Goal: Task Accomplishment & Management: Complete application form

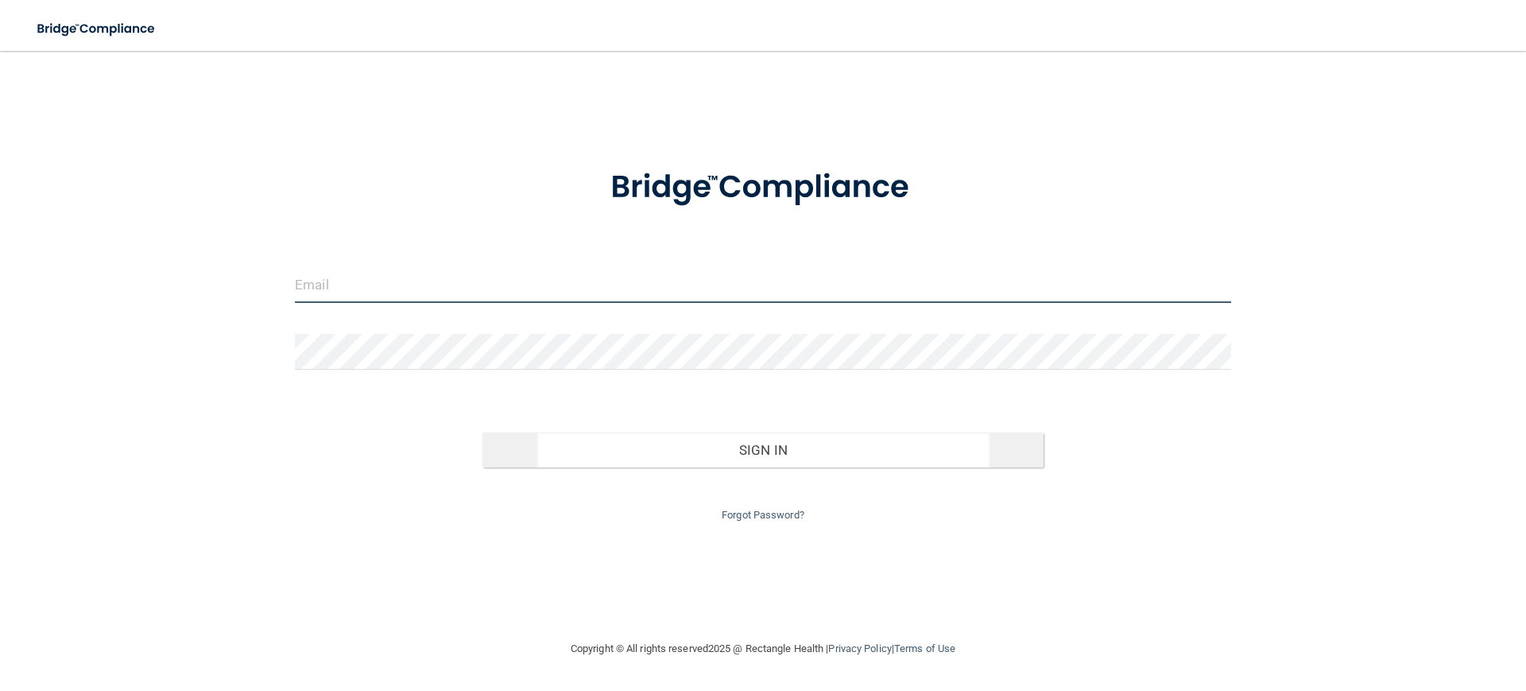
type input "[EMAIL_ADDRESS][DOMAIN_NAME]"
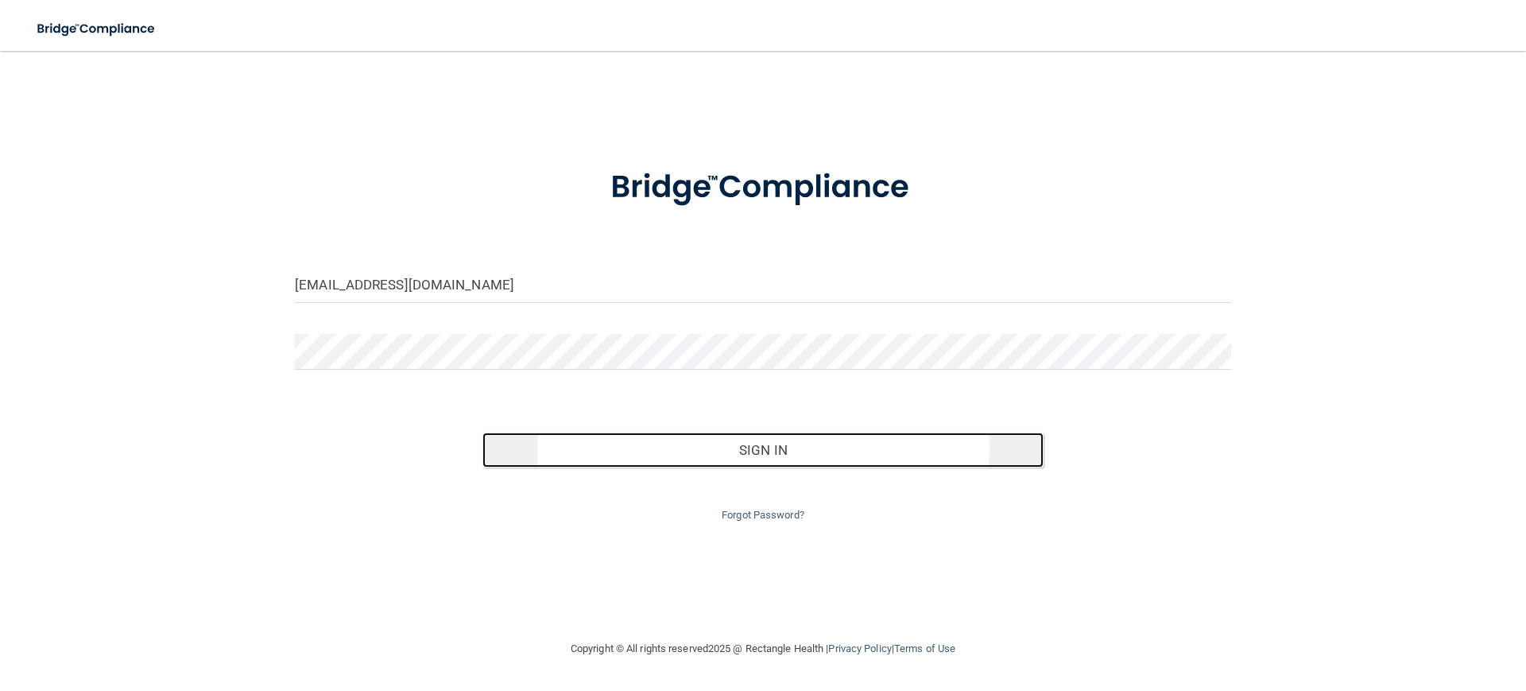
click at [800, 443] on button "Sign In" at bounding box center [763, 449] width 562 height 35
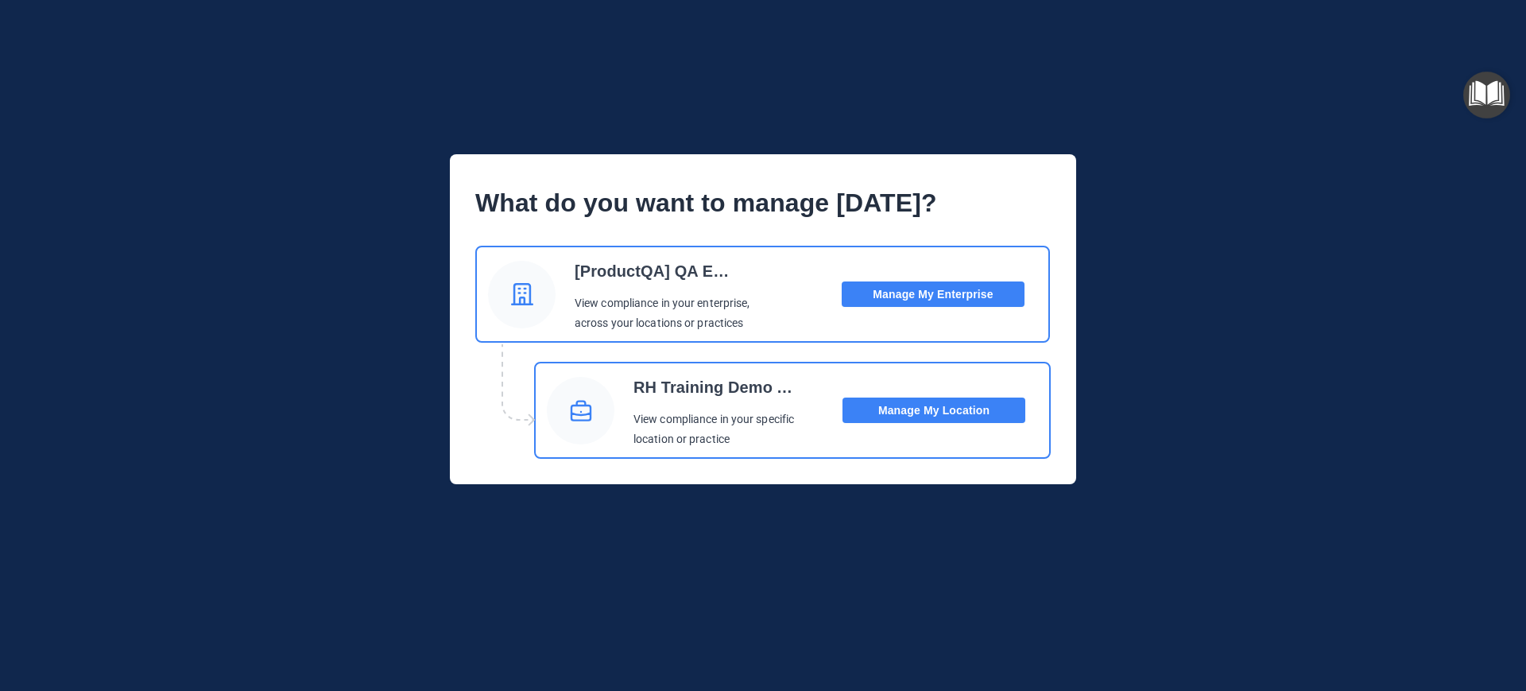
click at [904, 431] on div "RH Training Demo Account View compliance in your specific location or practice …" at bounding box center [792, 410] width 517 height 97
click at [917, 411] on button "Manage My Location" at bounding box center [933, 409] width 183 height 25
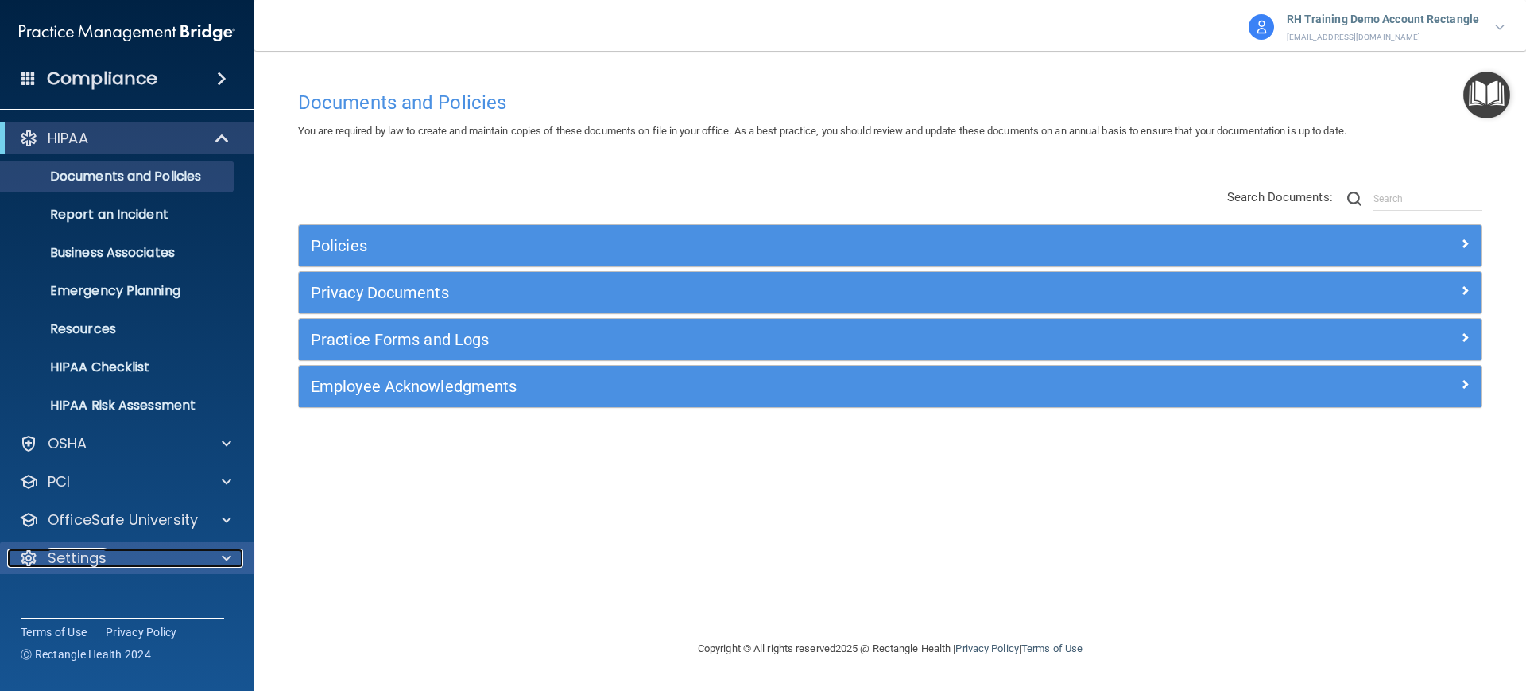
click at [143, 552] on div "Settings" at bounding box center [105, 557] width 197 height 19
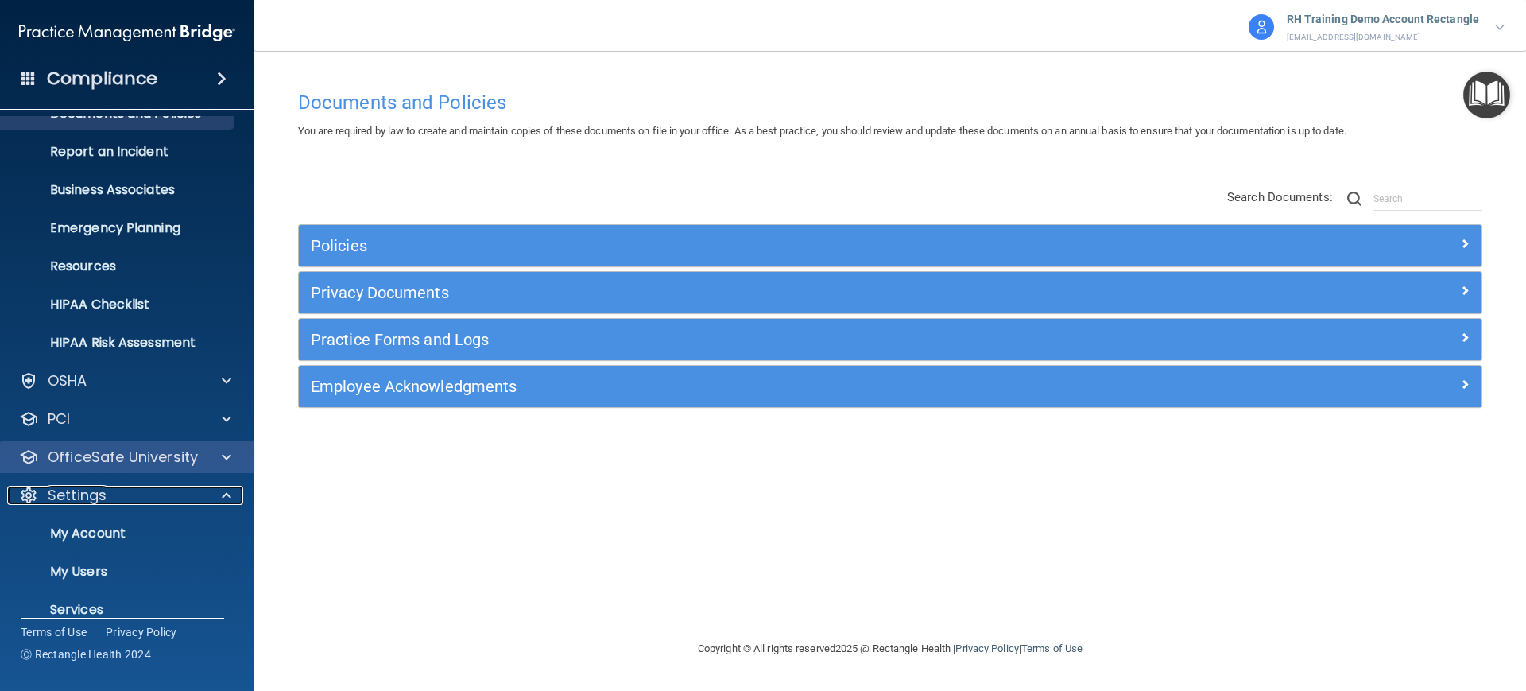
scroll to position [122, 0]
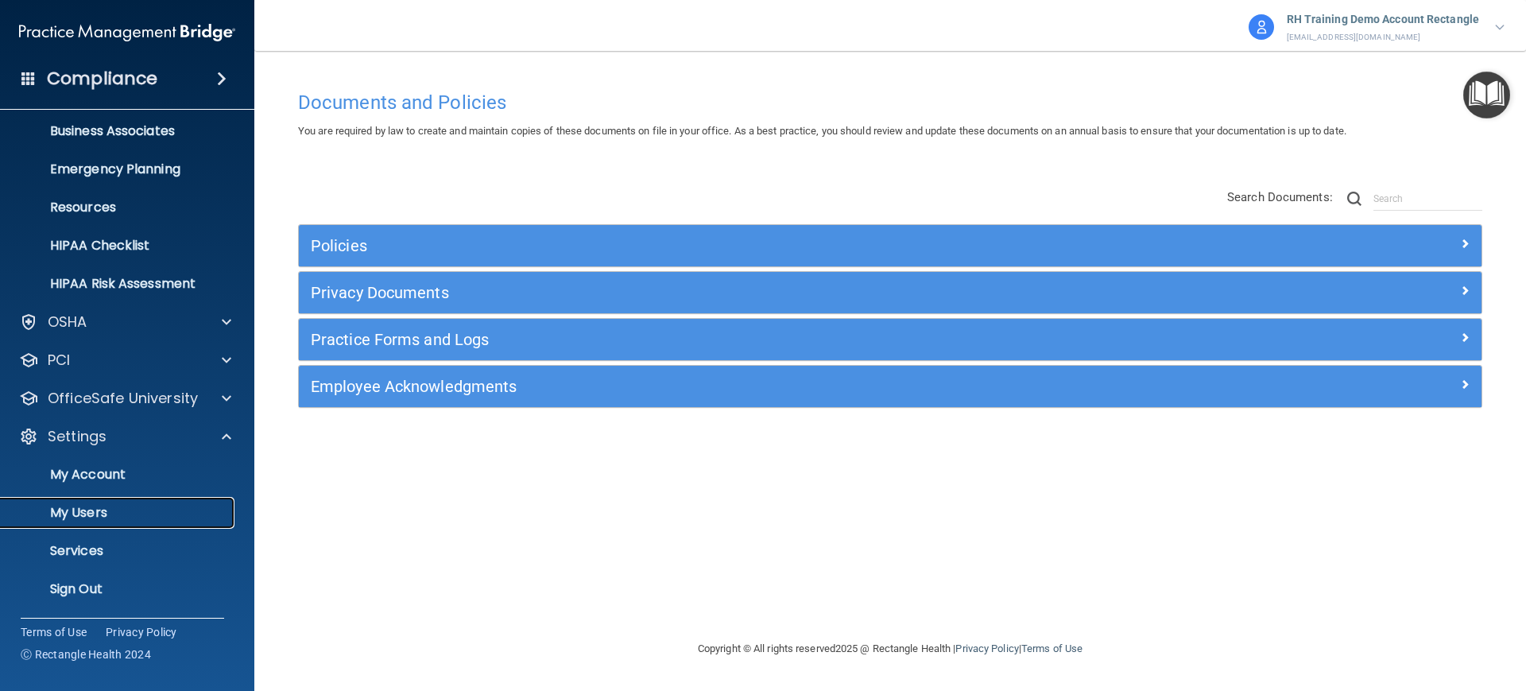
click at [99, 518] on p "My Users" at bounding box center [118, 513] width 217 height 16
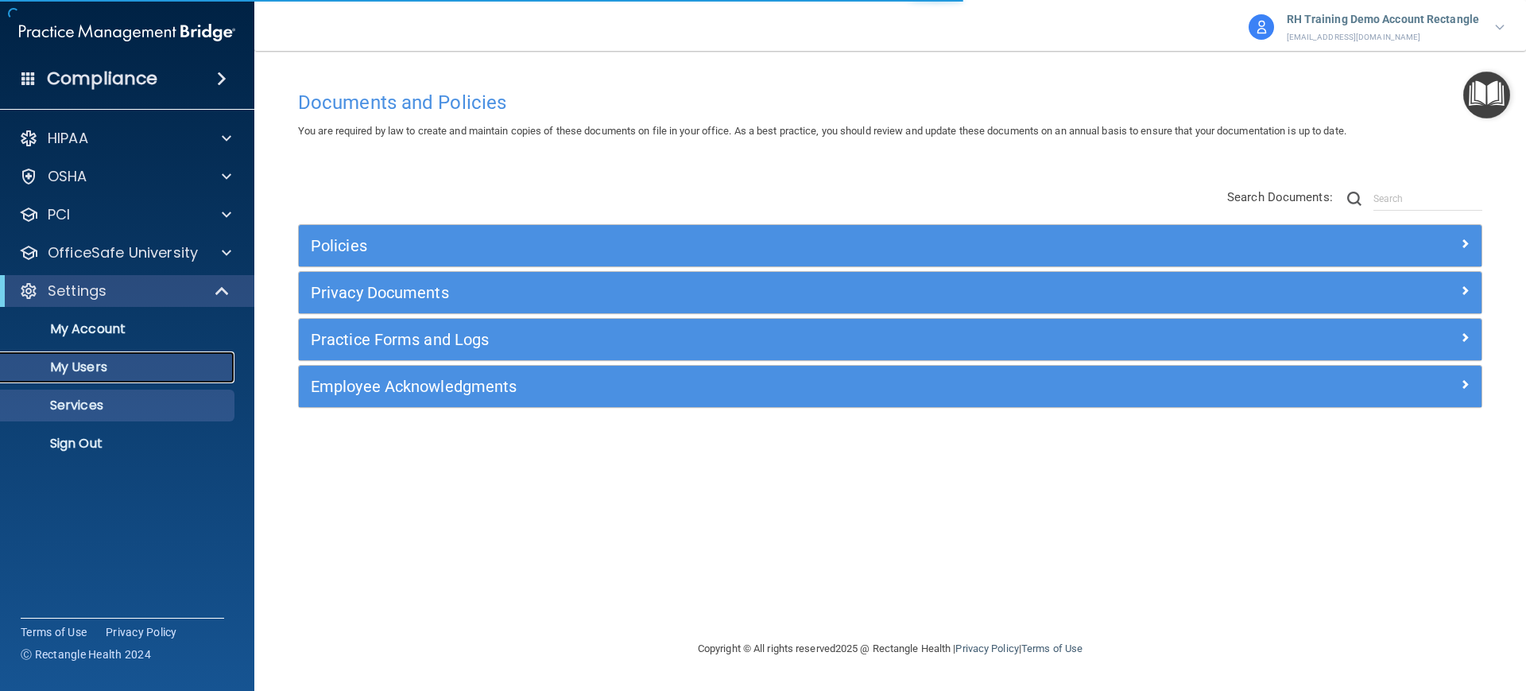
select select "20"
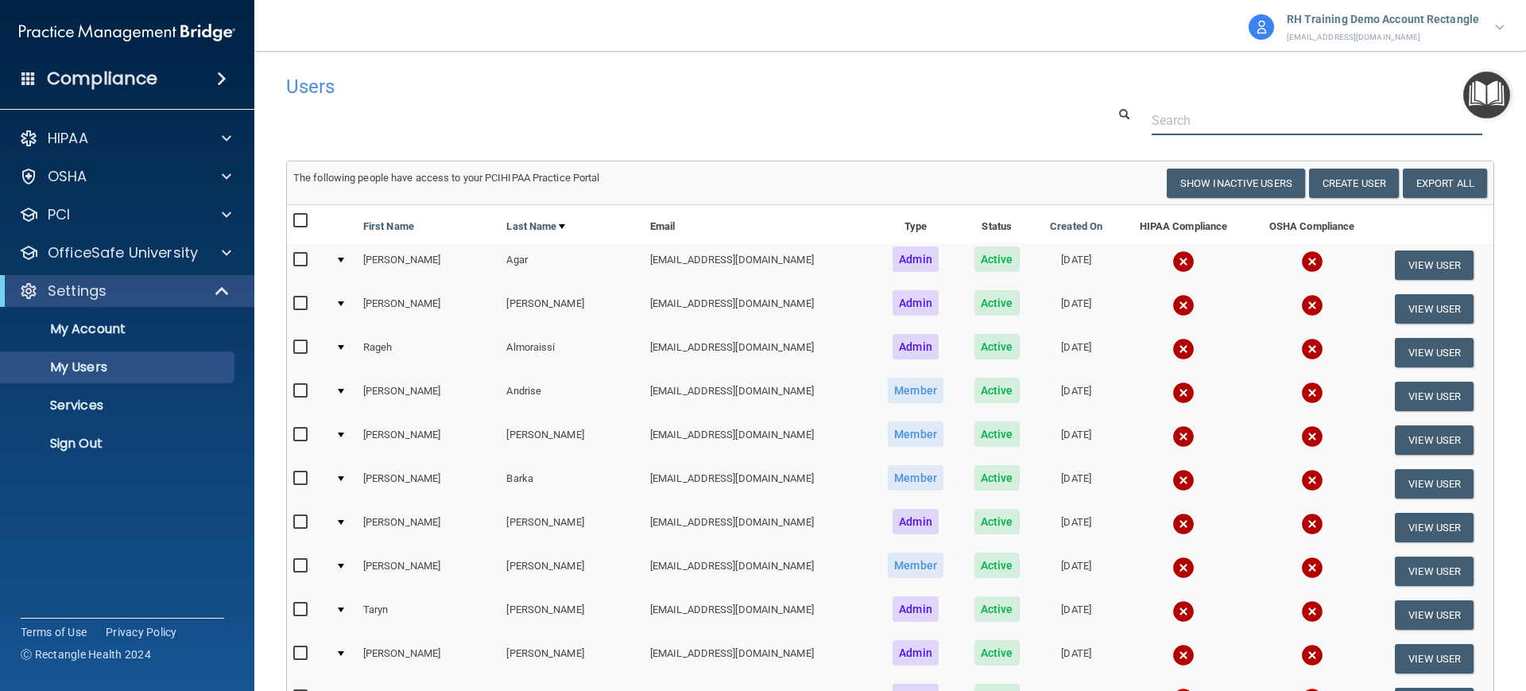
click at [1182, 109] on input "text" at bounding box center [1317, 120] width 331 height 29
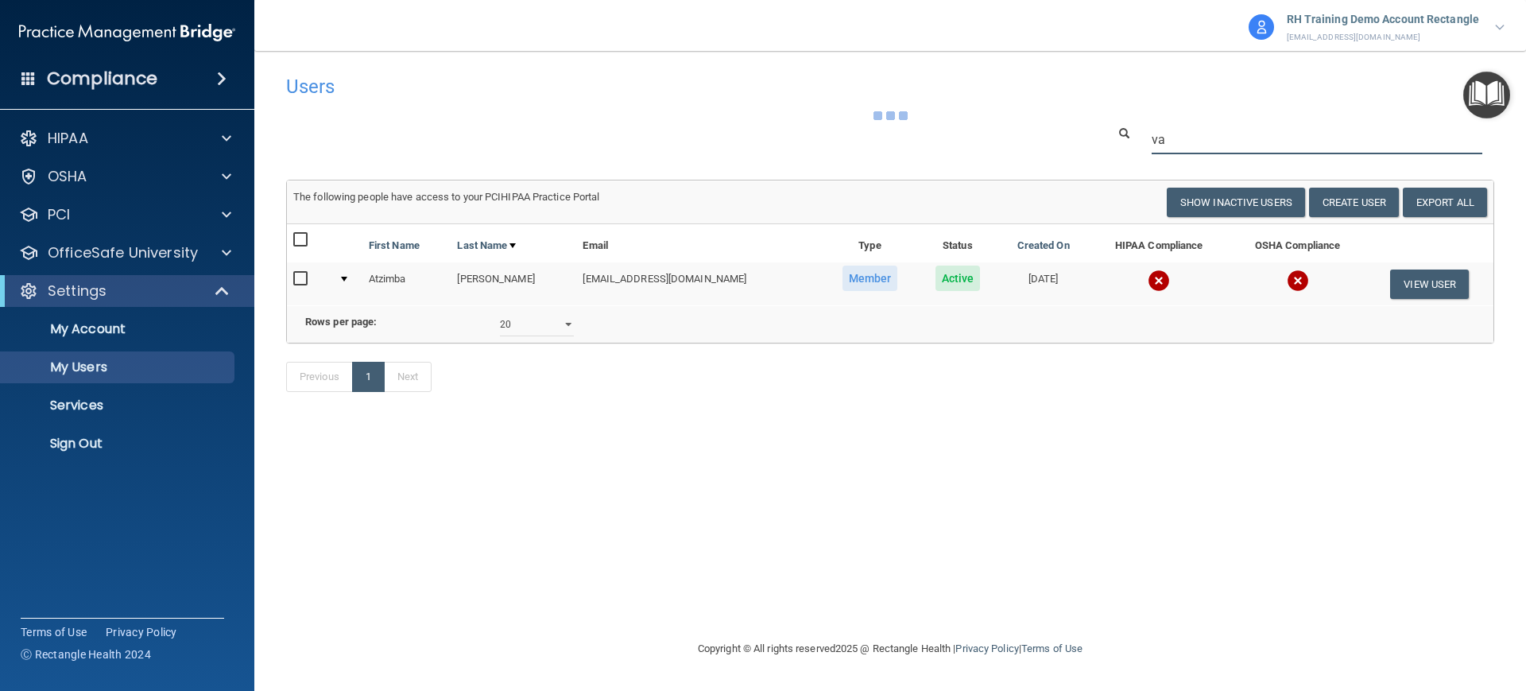
type input "v"
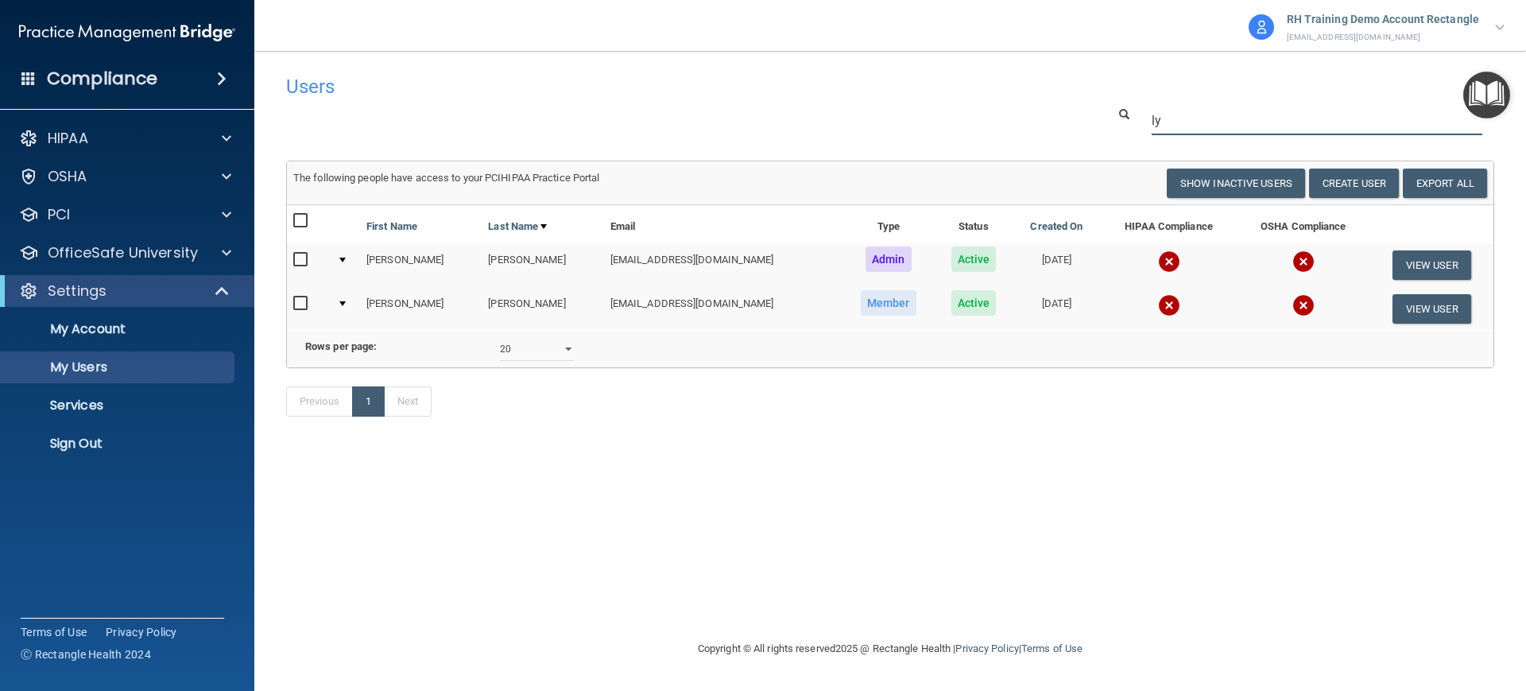
type input "l"
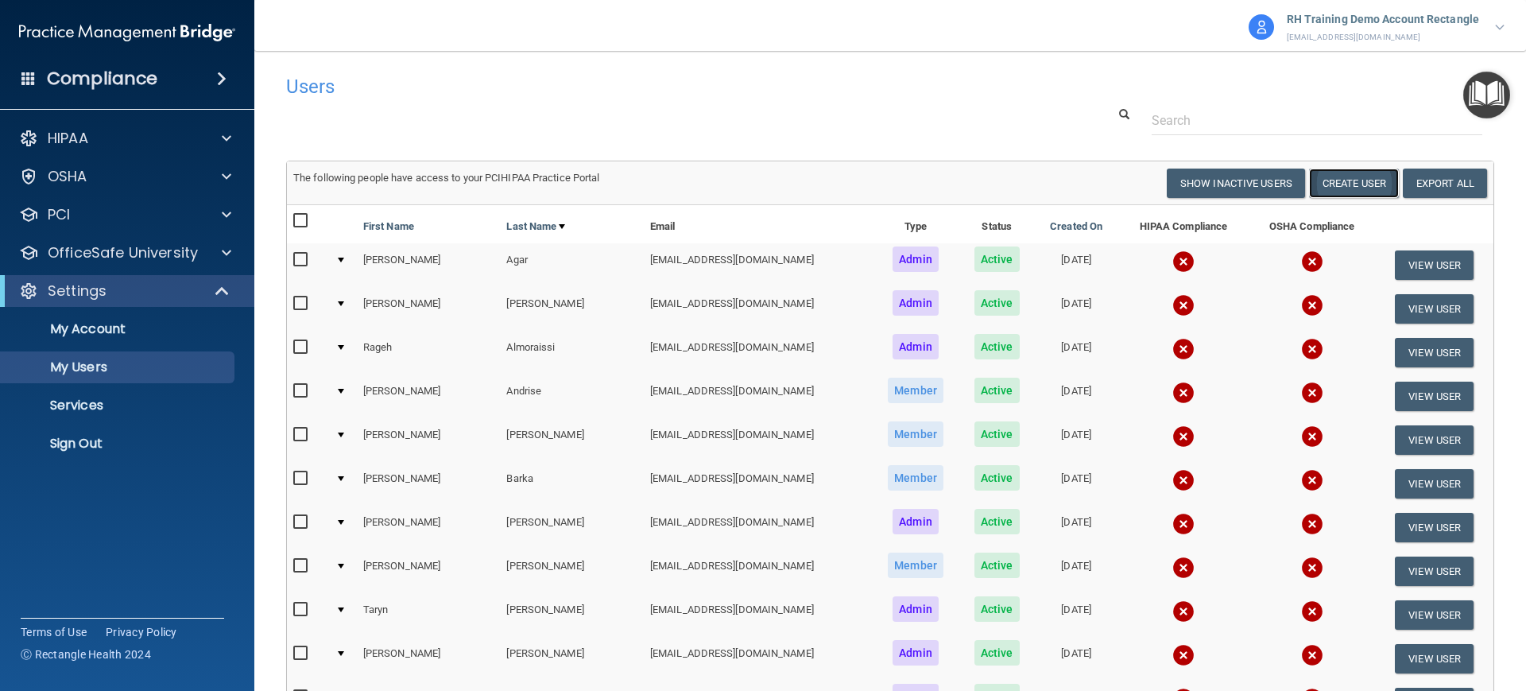
click at [1346, 176] on button "Create User" at bounding box center [1354, 182] width 90 height 29
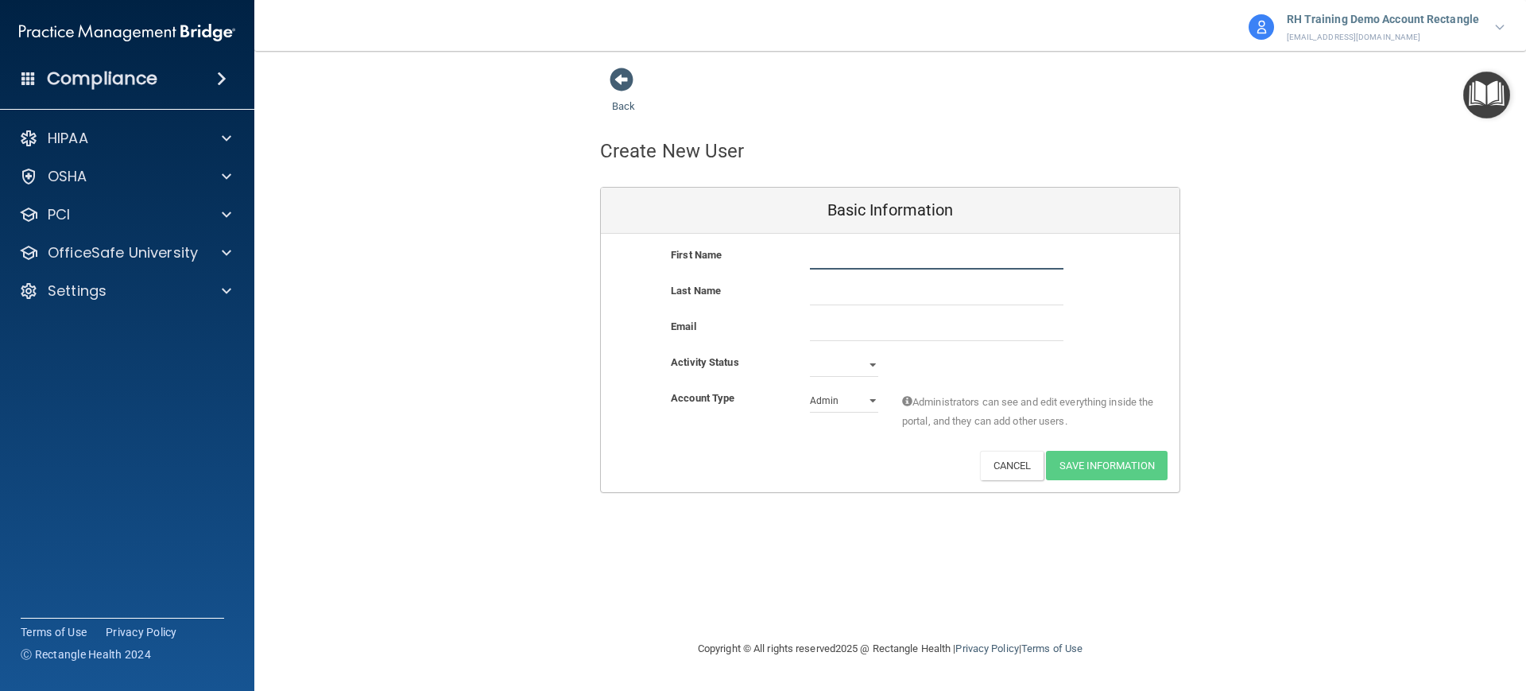
click at [924, 258] on input "text" at bounding box center [937, 258] width 254 height 24
drag, startPoint x: 1234, startPoint y: 307, endPoint x: 1098, endPoint y: 306, distance: 135.9
click at [1190, 308] on div "Back Create New User Basic Information First Name Last Name Email Activity Stat…" at bounding box center [890, 280] width 1208 height 426
click at [1002, 259] on input "text" at bounding box center [937, 258] width 254 height 24
paste input "[PERSON_NAME]"
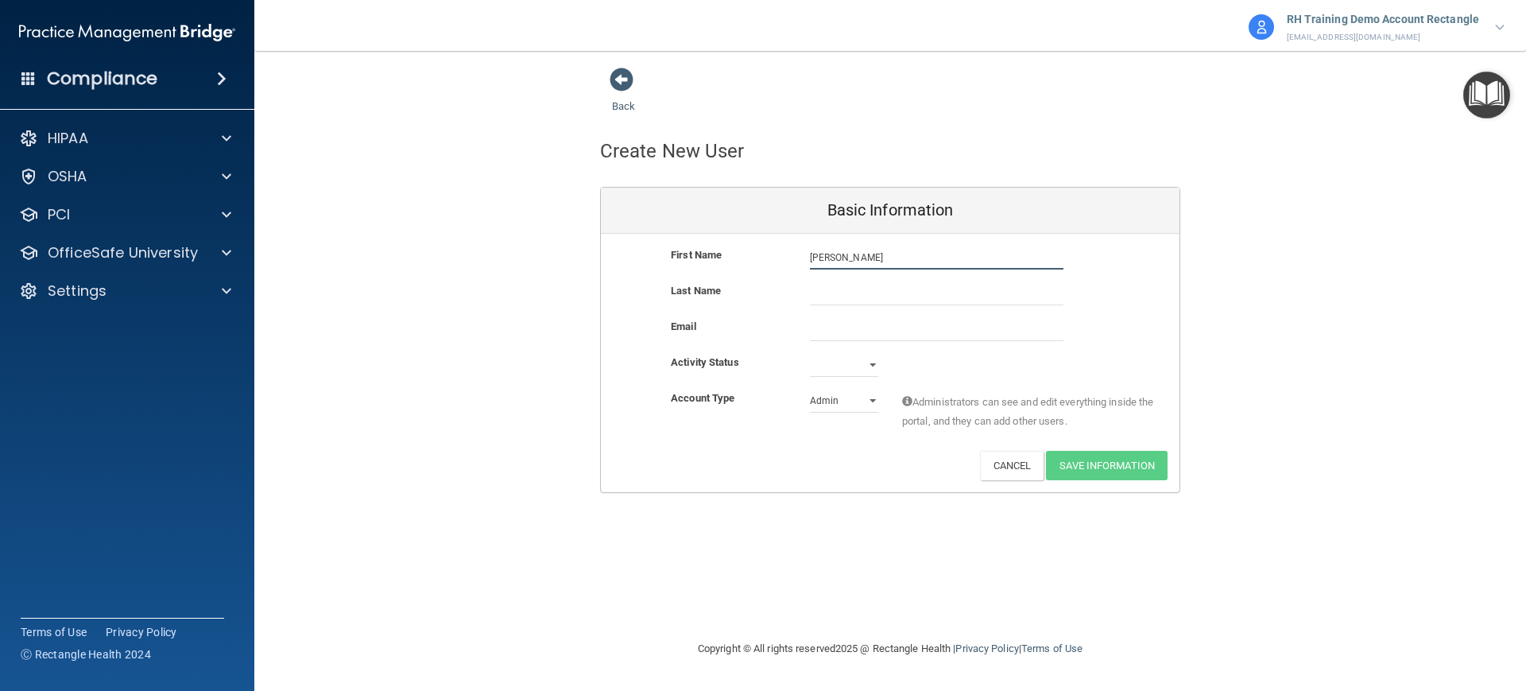
type input "[PERSON_NAME]"
drag, startPoint x: 1310, startPoint y: 258, endPoint x: 1299, endPoint y: 261, distance: 10.8
click at [1299, 261] on div "Back Create New User Basic Information First Name [PERSON_NAME] Last Name Email…" at bounding box center [890, 280] width 1208 height 426
click at [863, 296] on input "text" at bounding box center [937, 293] width 254 height 24
paste input "[PERSON_NAME]"
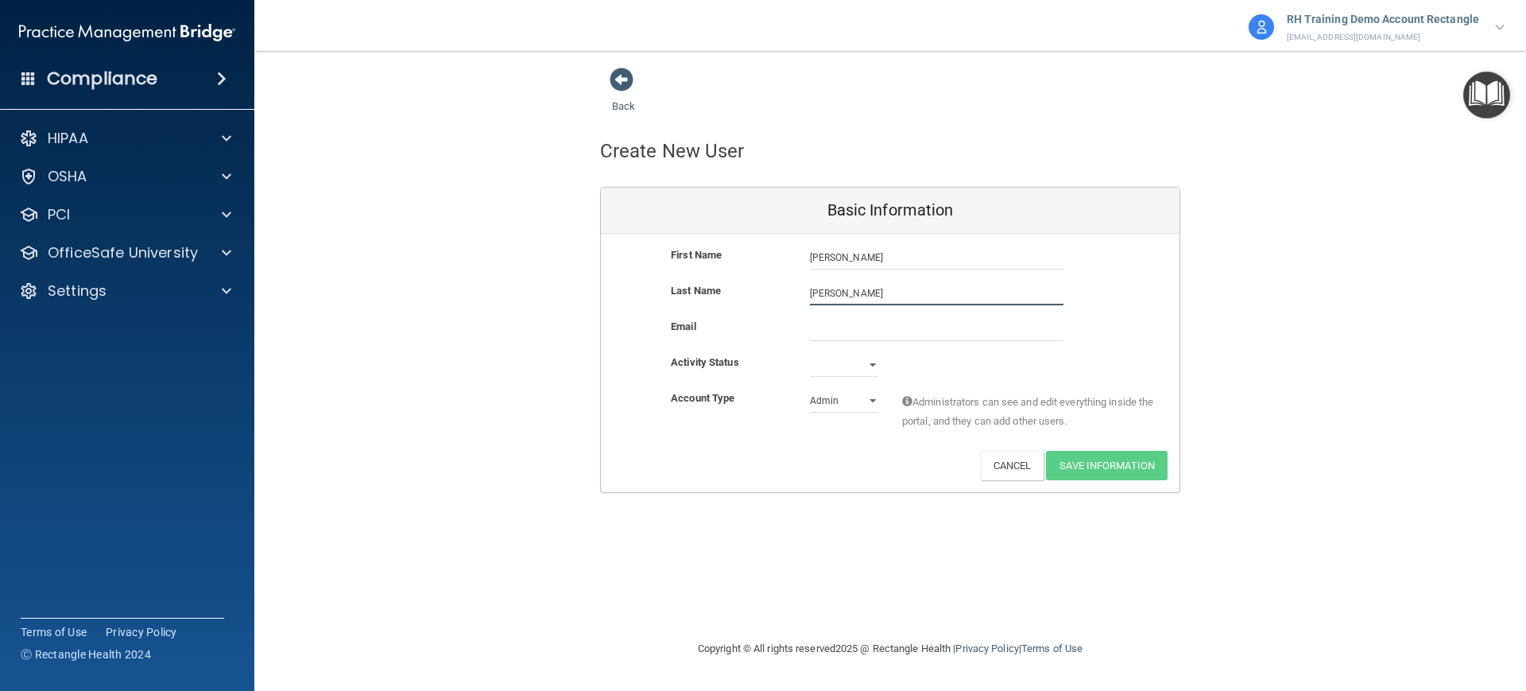
type input "[PERSON_NAME]"
drag, startPoint x: 1226, startPoint y: 298, endPoint x: 1201, endPoint y: 300, distance: 25.5
click at [1208, 299] on div "Back Create New User Basic Information First Name [PERSON_NAME] [PERSON_NAME] L…" at bounding box center [890, 280] width 1208 height 426
click at [905, 334] on input "email" at bounding box center [937, 329] width 254 height 24
paste input "[EMAIL_ADDRESS][DOMAIN_NAME]"
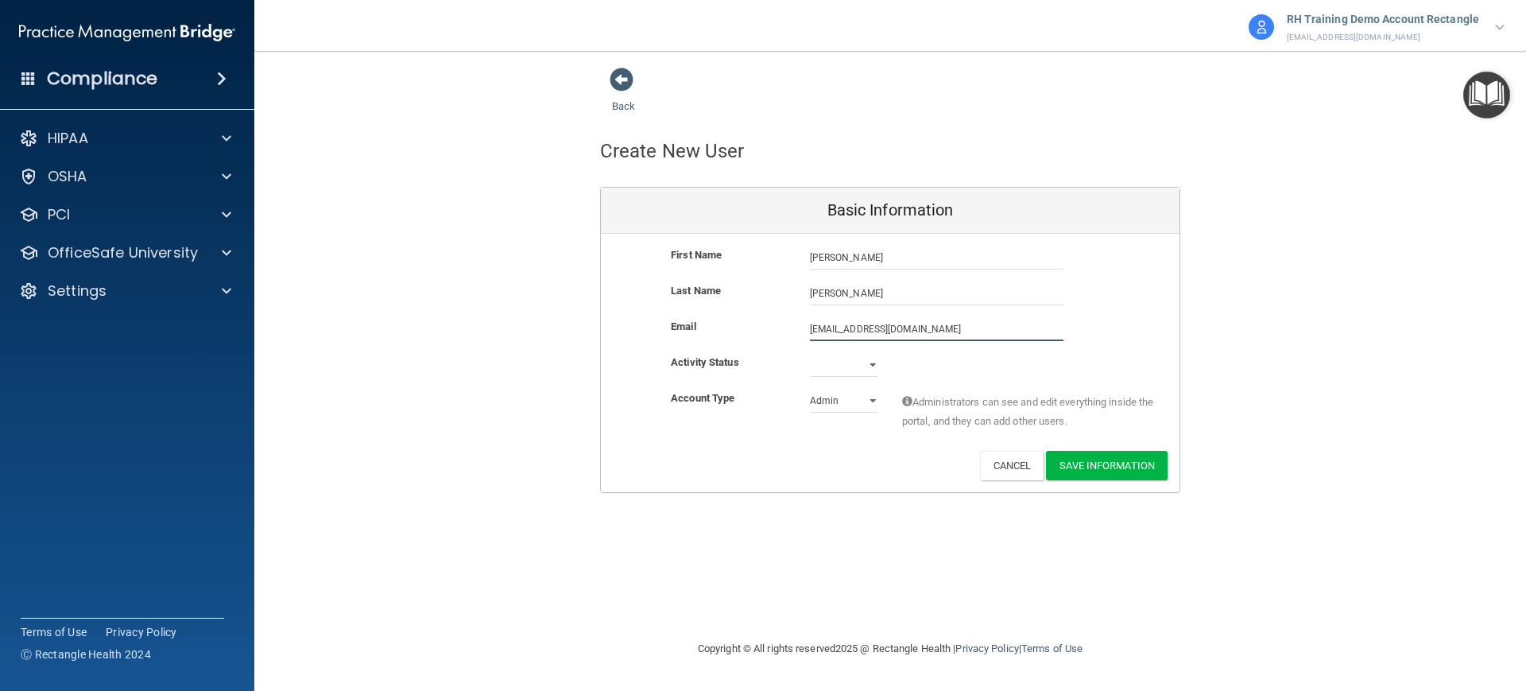
type input "[EMAIL_ADDRESS][DOMAIN_NAME]"
click at [859, 362] on select "Active Inactive" at bounding box center [844, 365] width 68 height 24
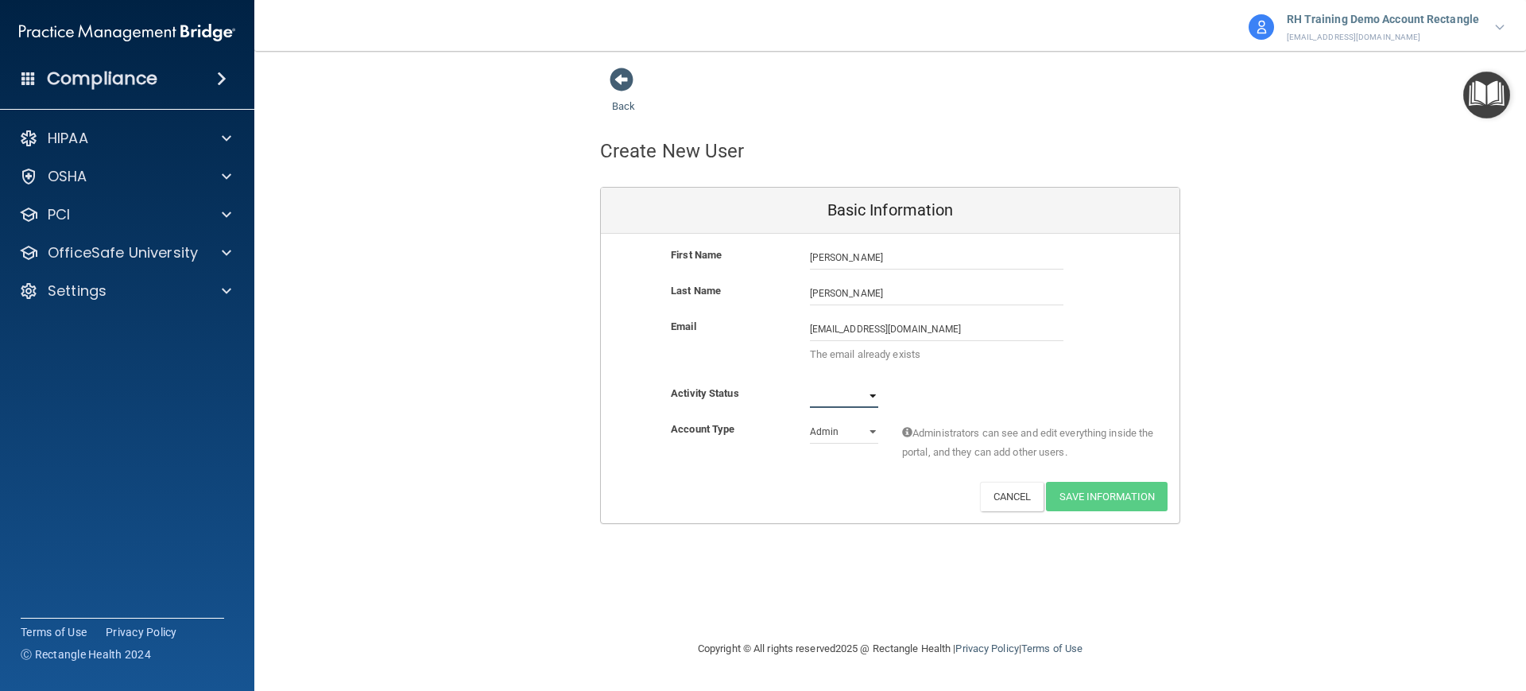
select select "active"
click at [810, 384] on select "Active Inactive" at bounding box center [844, 396] width 68 height 24
click at [1087, 343] on div "Email [EMAIL_ADDRESS][DOMAIN_NAME] [EMAIL_ADDRESS][DOMAIN_NAME] The email alrea…" at bounding box center [890, 344] width 579 height 55
click at [847, 326] on input "[EMAIL_ADDRESS][DOMAIN_NAME]" at bounding box center [937, 329] width 254 height 24
type input "[EMAIL_ADDRESS][DOMAIN_NAME]"
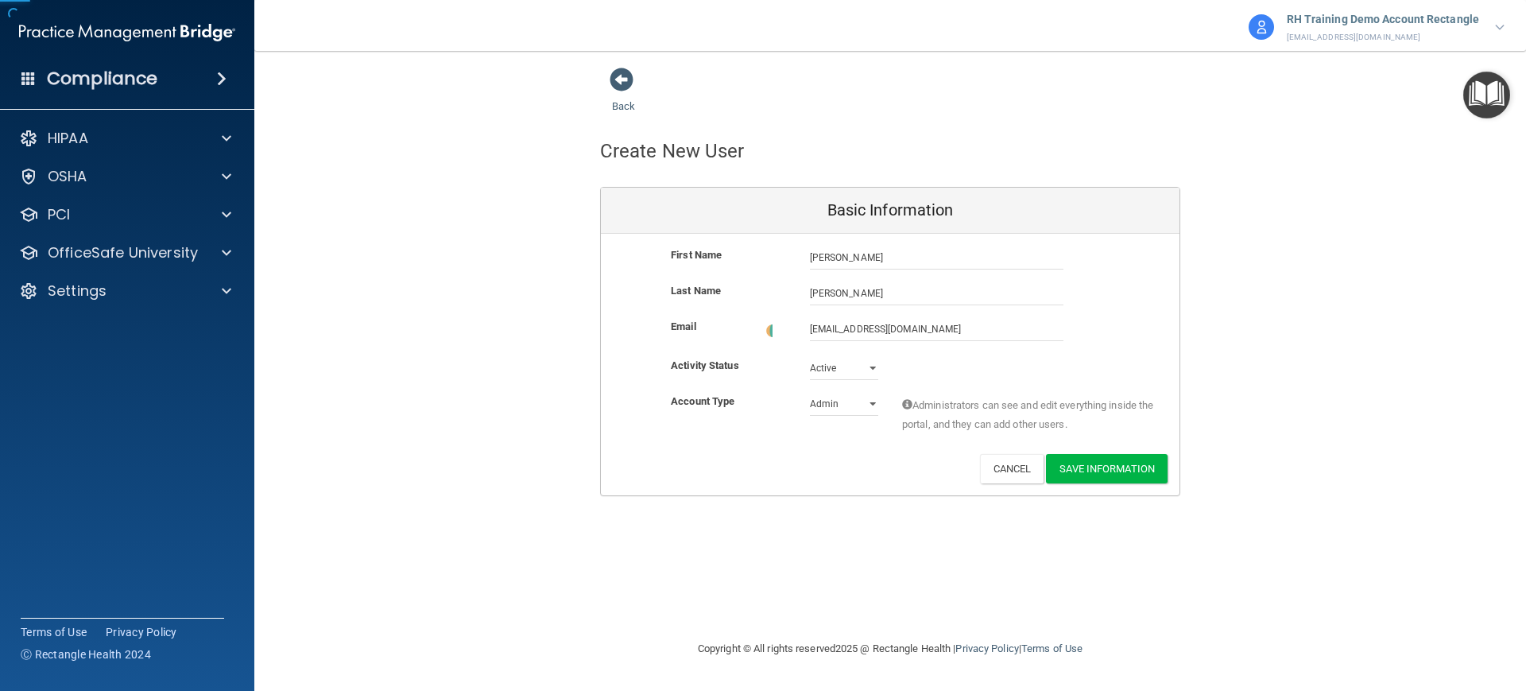
drag, startPoint x: 1082, startPoint y: 557, endPoint x: 1076, endPoint y: 544, distance: 13.9
click at [1082, 559] on div "Back Create New User Basic Information First Name [PERSON_NAME] [PERSON_NAME] L…" at bounding box center [890, 345] width 1208 height 556
click at [1091, 458] on button "Save Information" at bounding box center [1107, 465] width 122 height 29
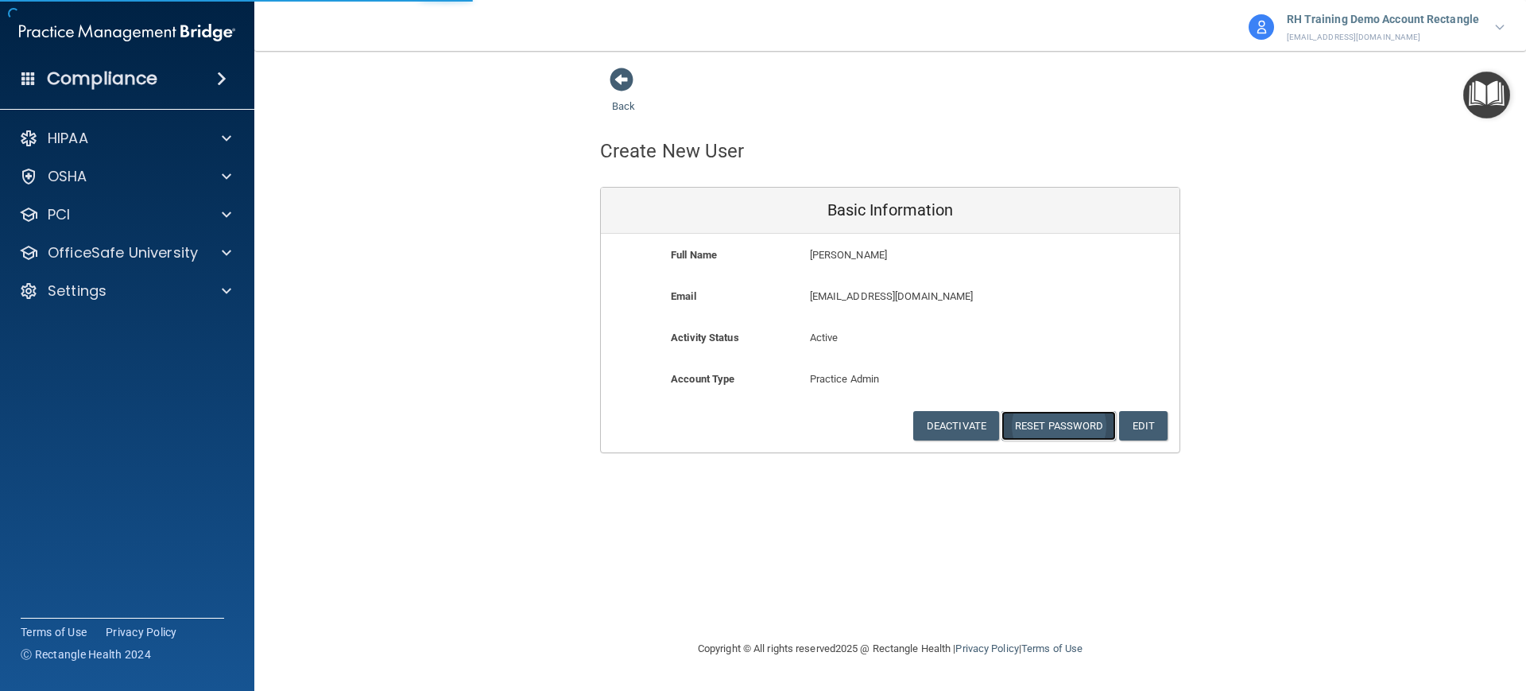
click at [1058, 415] on button "Reset Password" at bounding box center [1058, 425] width 114 height 29
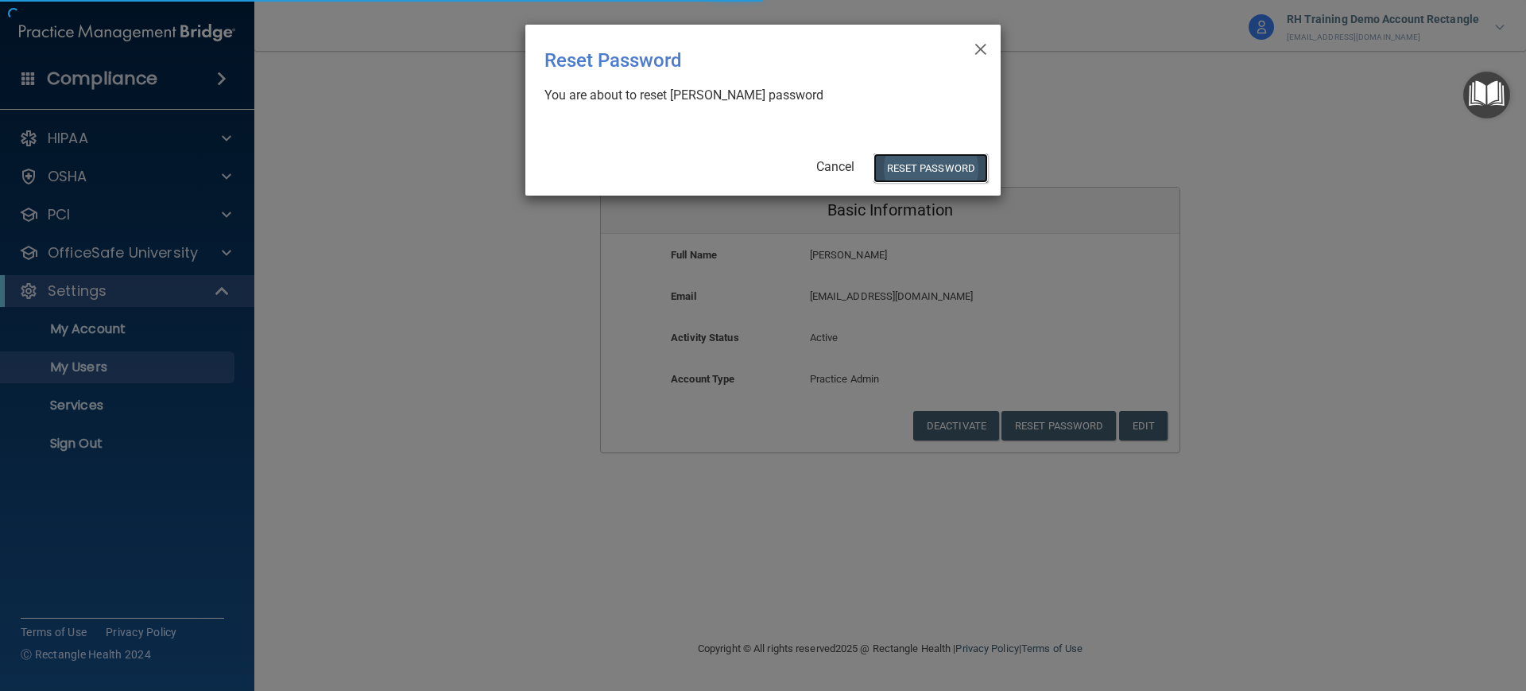
click at [930, 168] on button "Reset Password" at bounding box center [930, 167] width 114 height 29
select select "20"
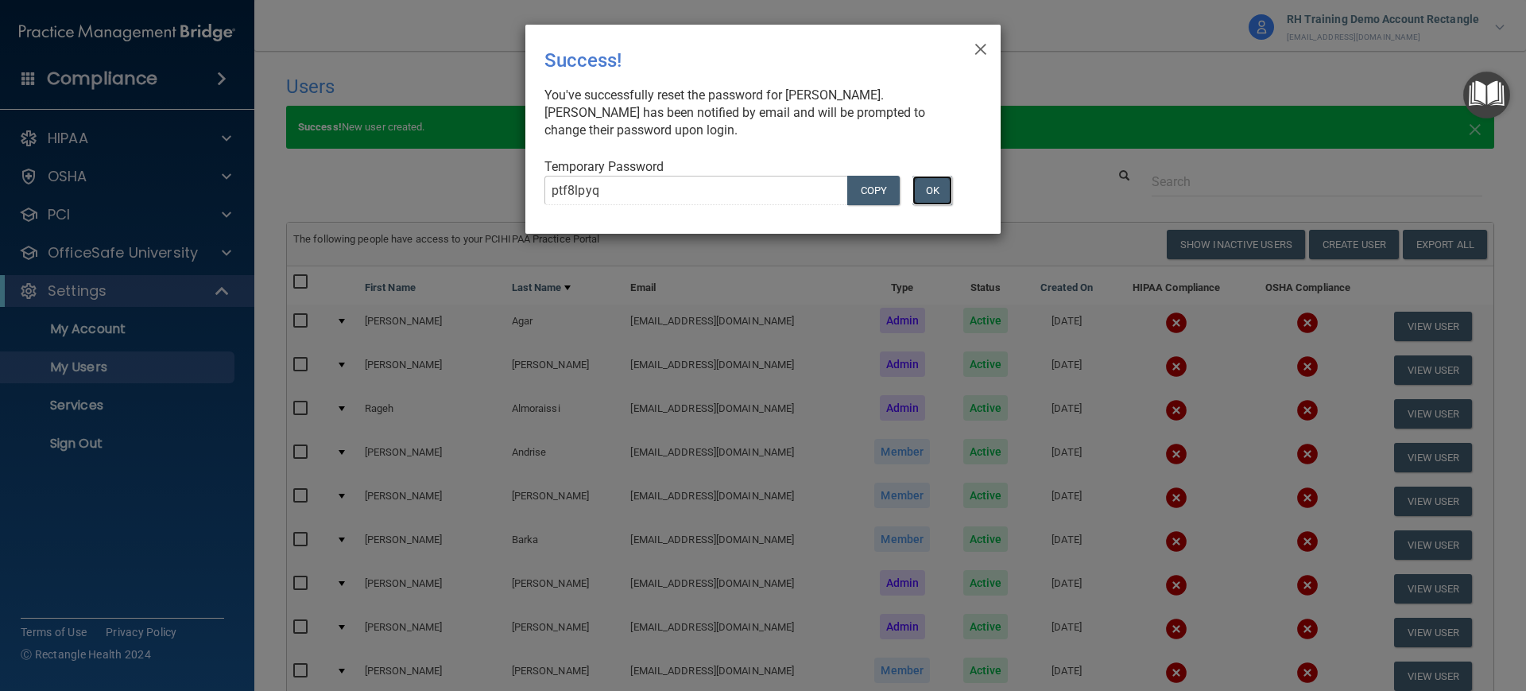
click at [939, 192] on button "OK" at bounding box center [932, 190] width 40 height 29
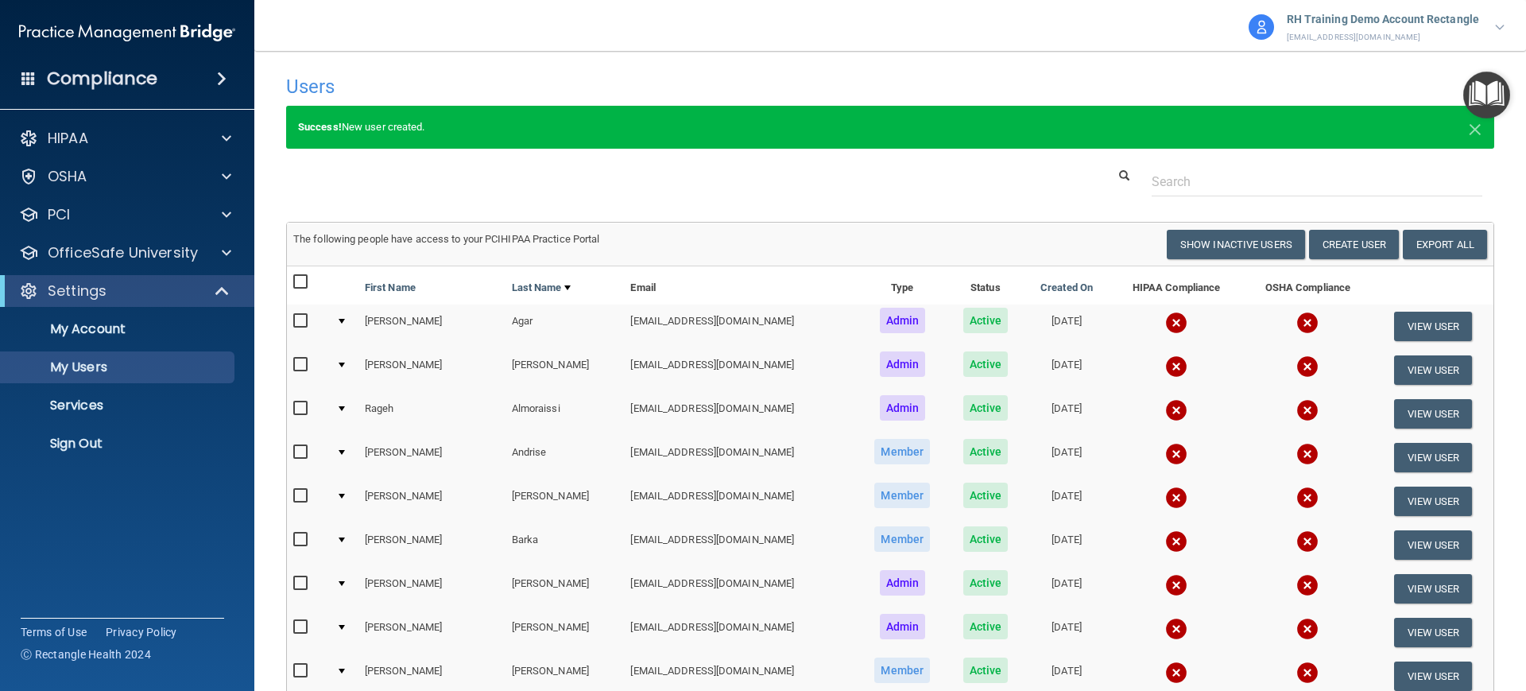
drag, startPoint x: 1028, startPoint y: 207, endPoint x: 1115, endPoint y: 186, distance: 89.1
click at [1030, 207] on div "Users Success! New user created. × Error! The user couldn't be created. × Succe…" at bounding box center [890, 678] width 1208 height 1222
click at [1325, 234] on button "Create User" at bounding box center [1354, 244] width 90 height 29
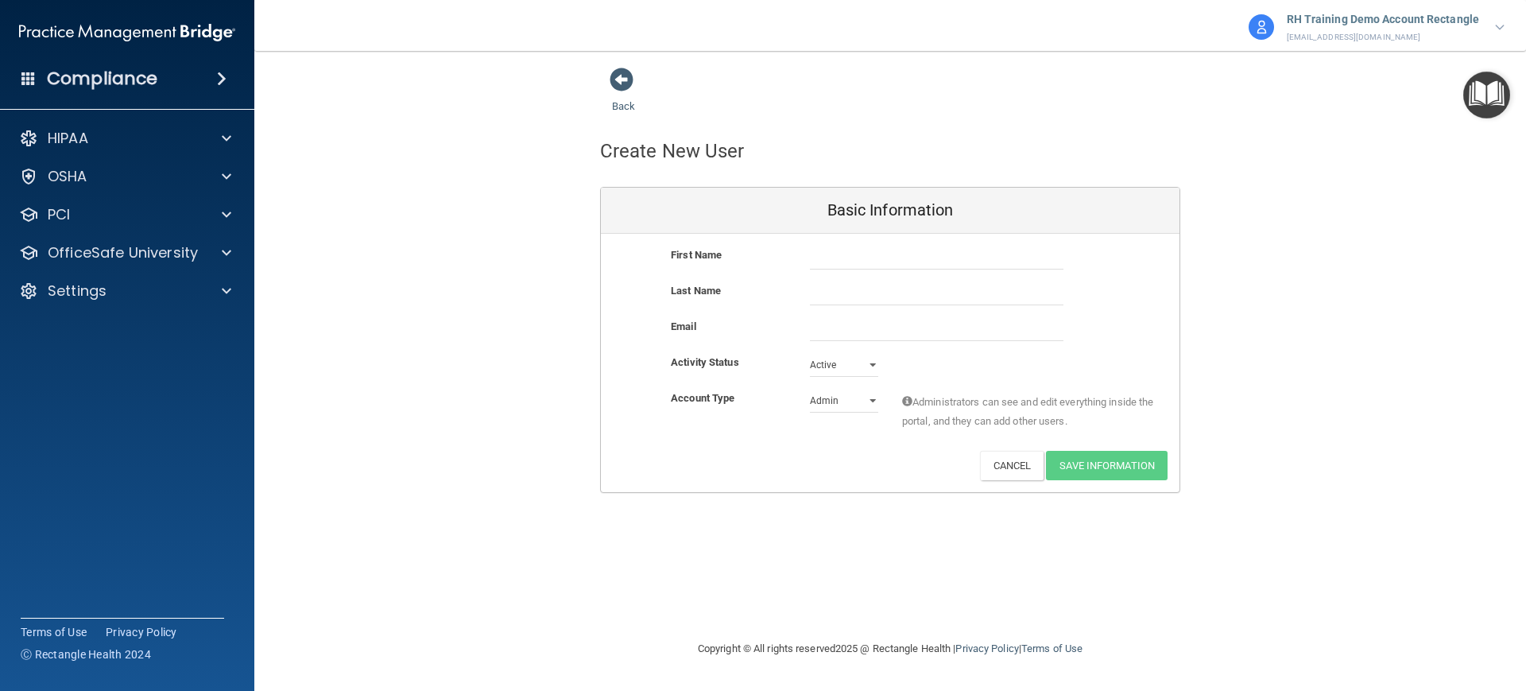
click at [1264, 224] on div "Back Create New User Basic Information First Name Last Name Email Activity Stat…" at bounding box center [890, 280] width 1208 height 426
click at [897, 265] on input "text" at bounding box center [937, 258] width 254 height 24
paste input "[PERSON_NAME]"
type input "[PERSON_NAME]"
click at [1283, 349] on div "Back Create New User Basic Information First Name [PERSON_NAME] [PERSON_NAME] L…" at bounding box center [890, 280] width 1208 height 426
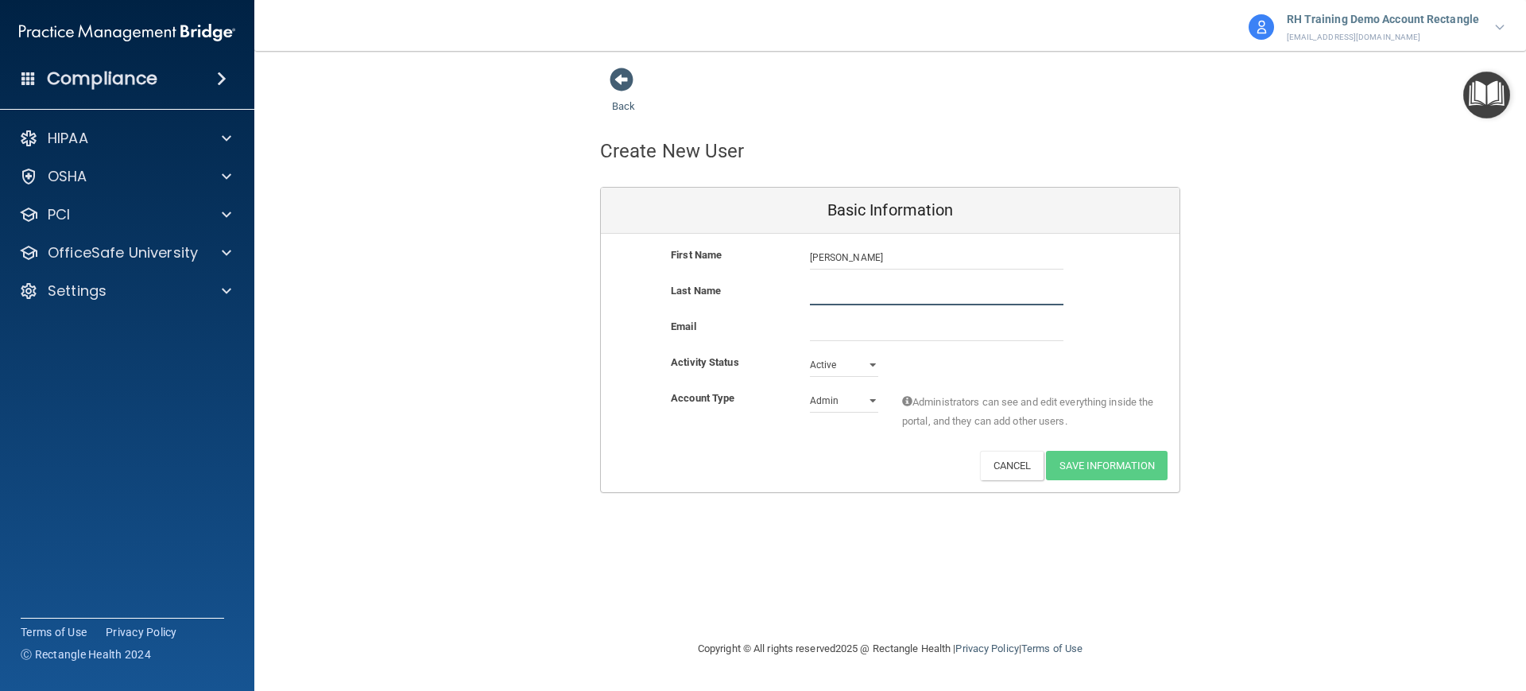
click at [901, 285] on input "text" at bounding box center [937, 293] width 254 height 24
paste input "Oudin"
type input "Oudin"
drag, startPoint x: 1354, startPoint y: 358, endPoint x: 943, endPoint y: 360, distance: 410.9
click at [1351, 358] on div "Back Create New User Basic Information First Name [PERSON_NAME] [PERSON_NAME] L…" at bounding box center [890, 280] width 1208 height 426
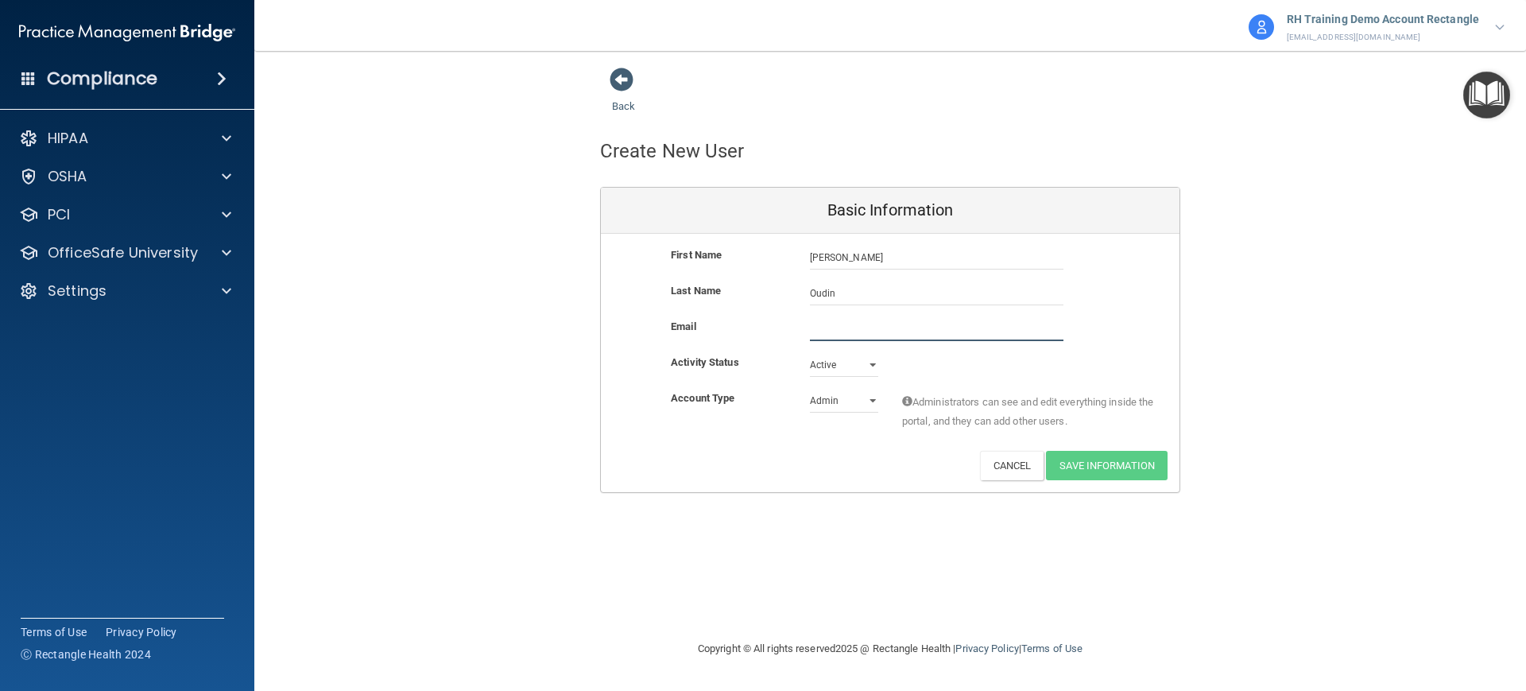
click at [929, 318] on input "email" at bounding box center [937, 329] width 254 height 24
paste input "[EMAIL_ADDRESS][DOMAIN_NAME]"
type input "[EMAIL_ADDRESS][DOMAIN_NAME]"
click at [1284, 384] on div "Back Create New User Basic Information First Name [PERSON_NAME] [PERSON_NAME] L…" at bounding box center [890, 280] width 1208 height 426
click at [1129, 459] on button "Save Information" at bounding box center [1107, 465] width 122 height 29
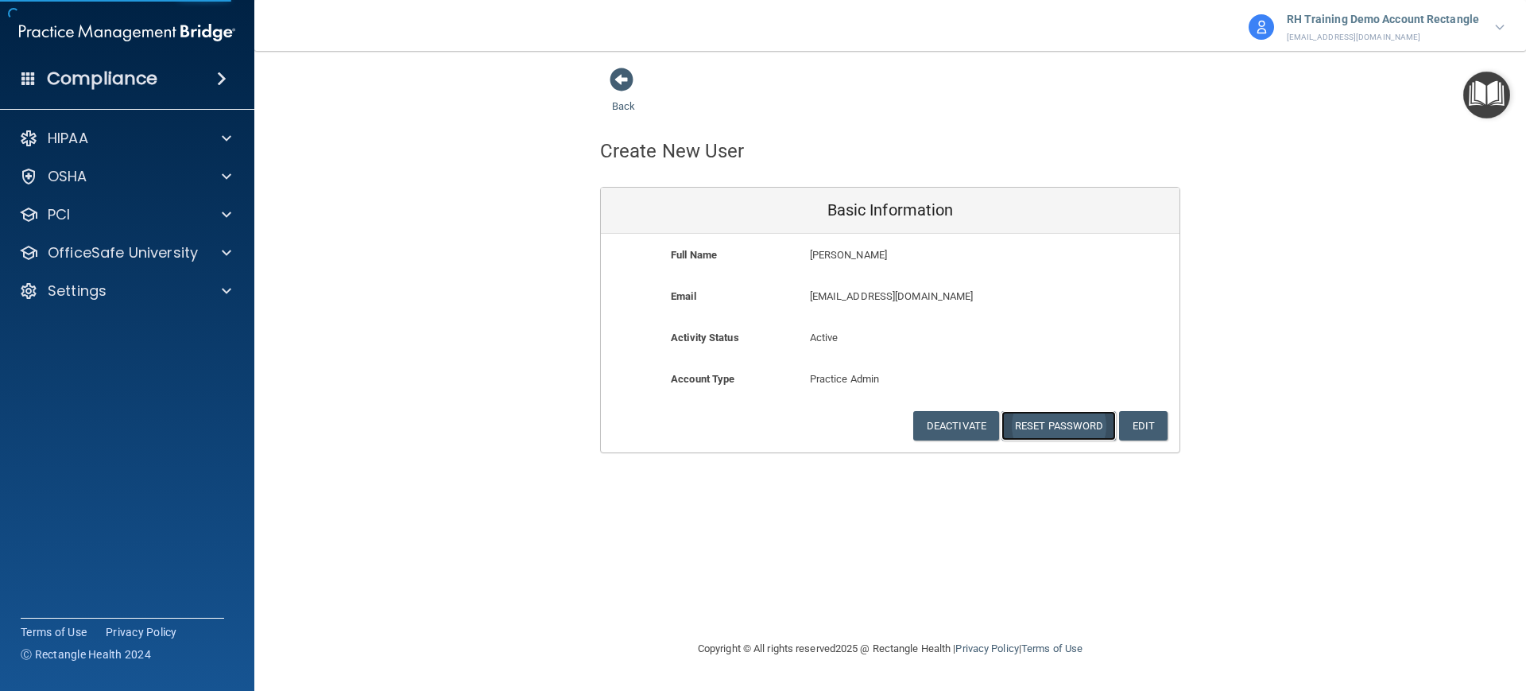
click at [1076, 434] on button "Reset Password" at bounding box center [1058, 425] width 114 height 29
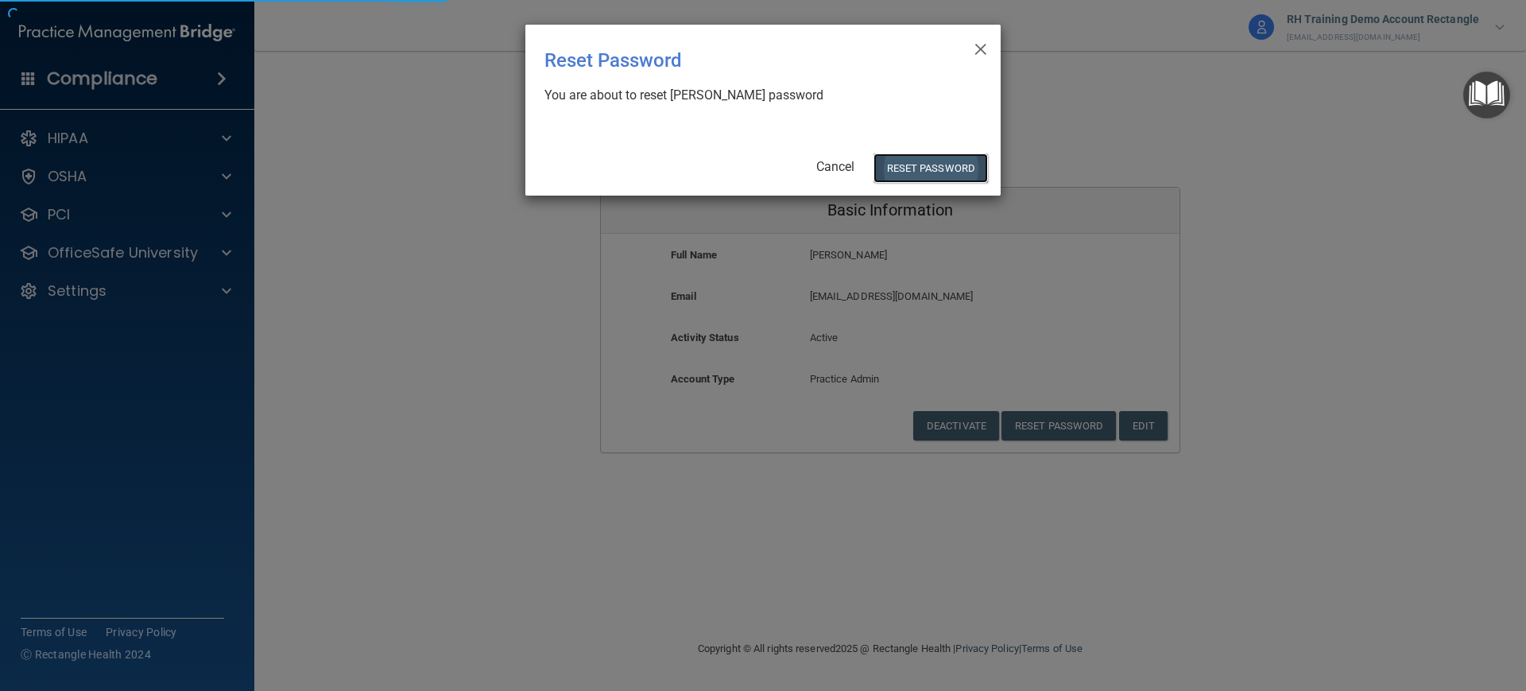
click at [951, 167] on button "Reset Password" at bounding box center [930, 167] width 114 height 29
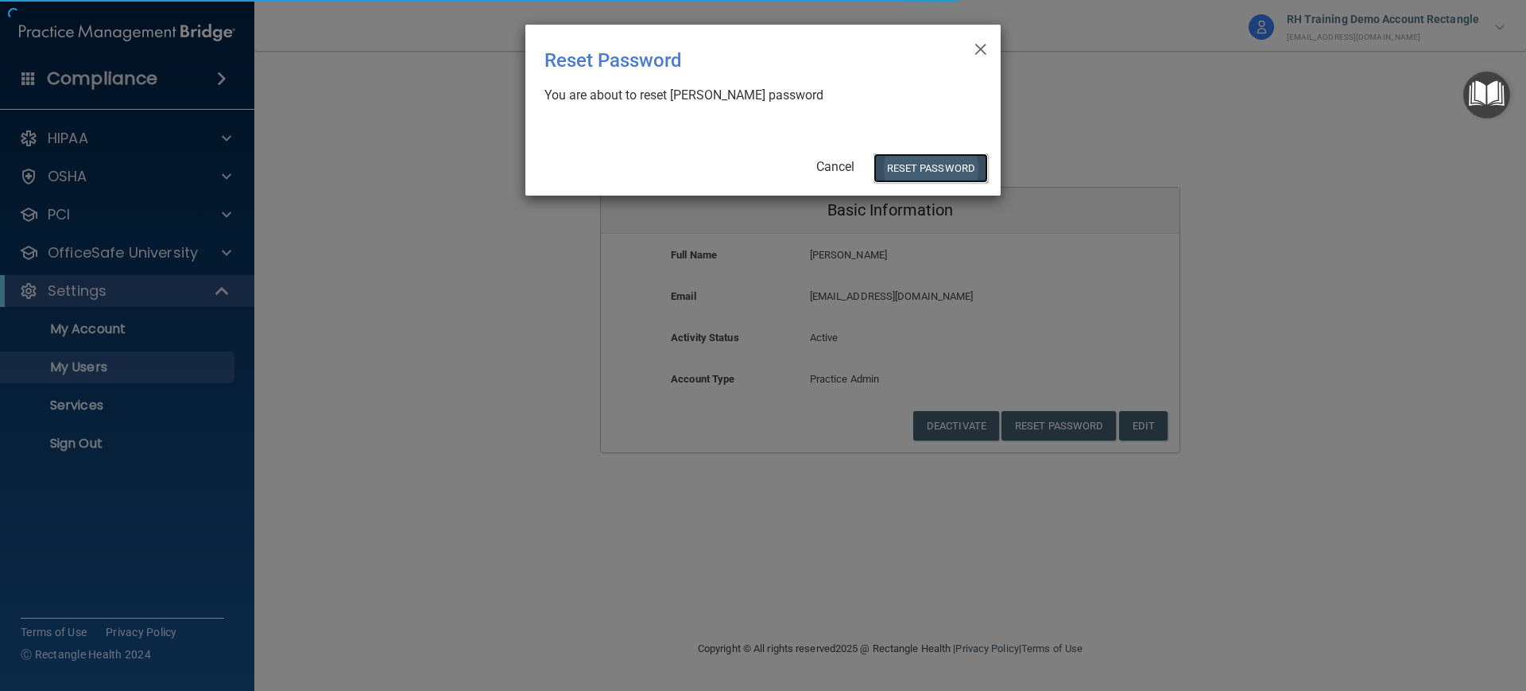
select select "20"
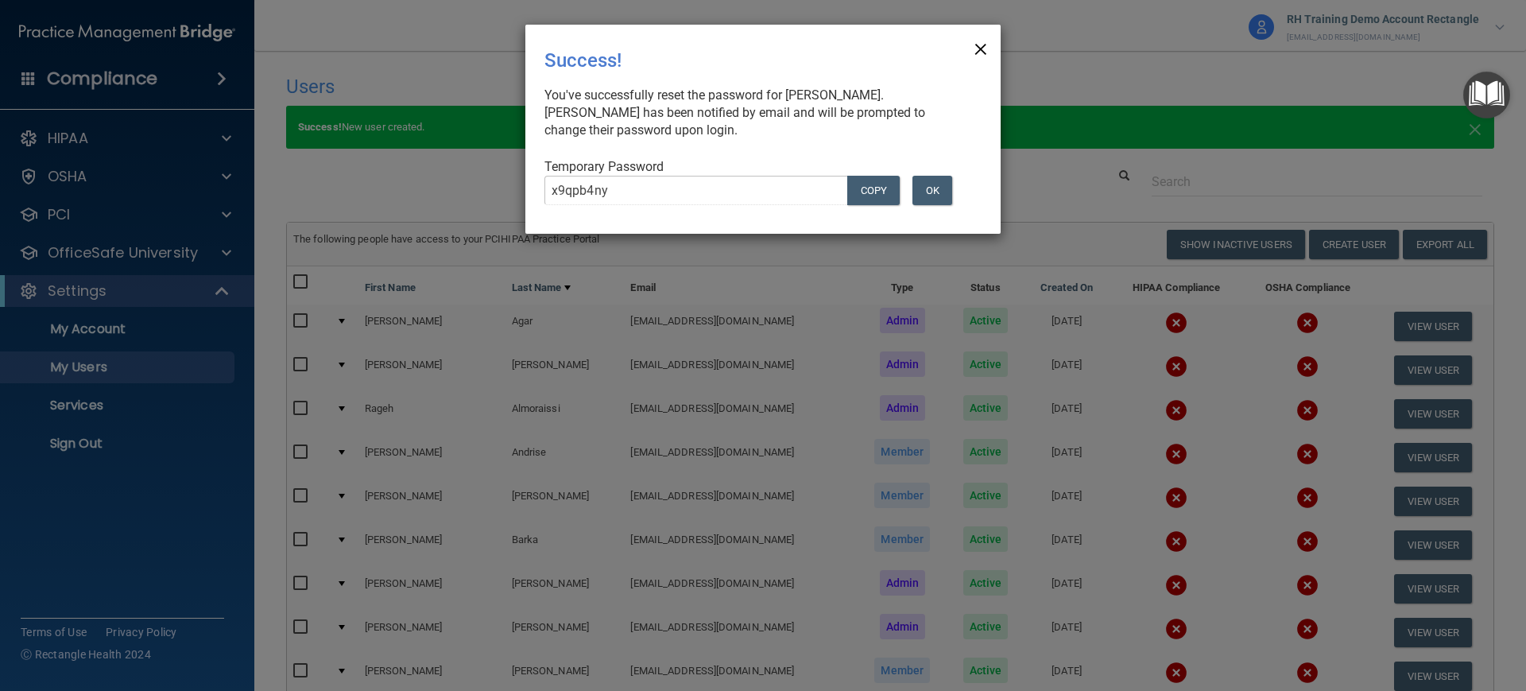
click at [976, 47] on span "×" at bounding box center [981, 47] width 14 height 32
